Goal: Information Seeking & Learning: Learn about a topic

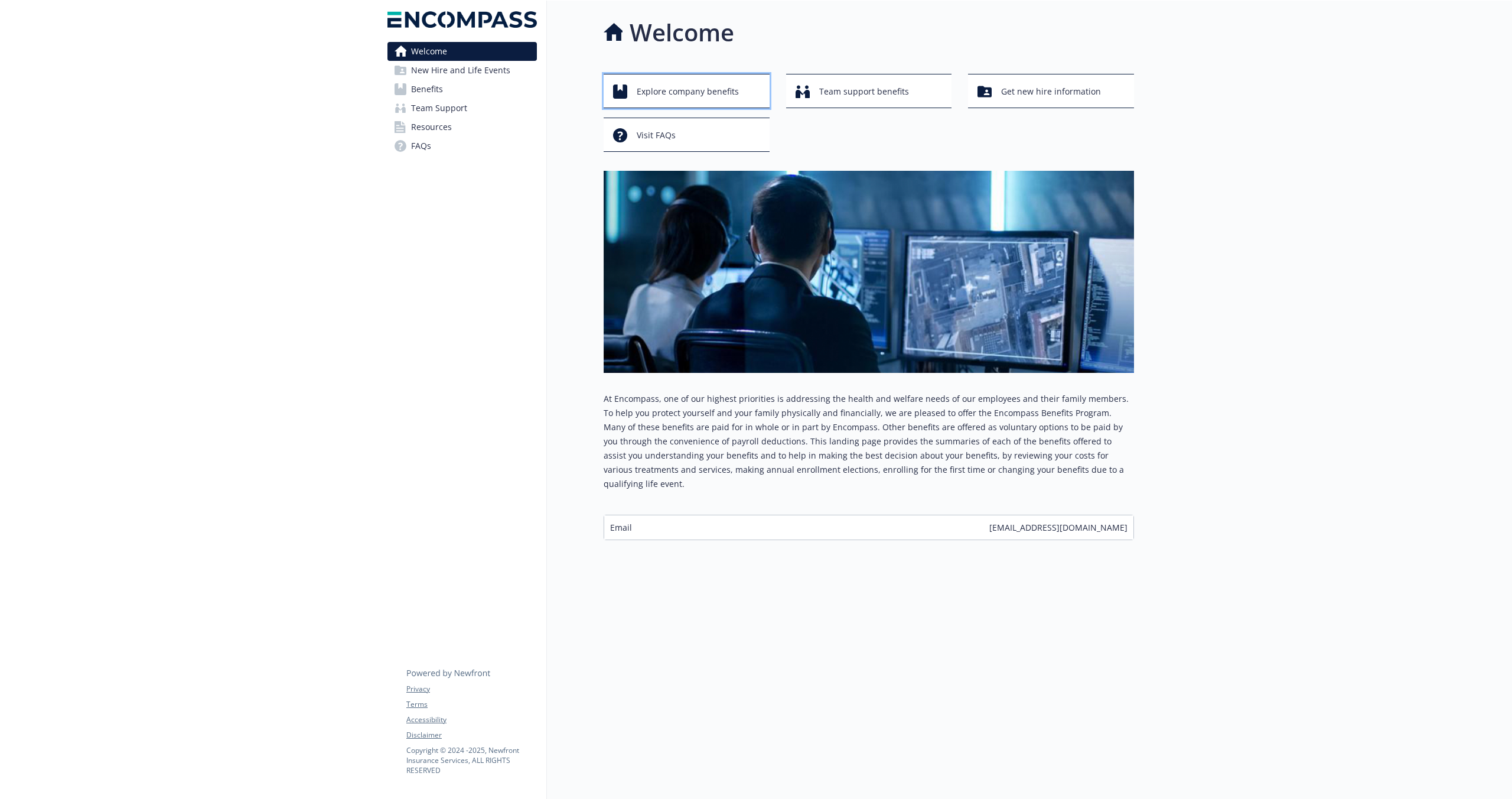
click at [704, 86] on span "Explore company benefits" at bounding box center [687, 91] width 102 height 23
